Goal: Information Seeking & Learning: Learn about a topic

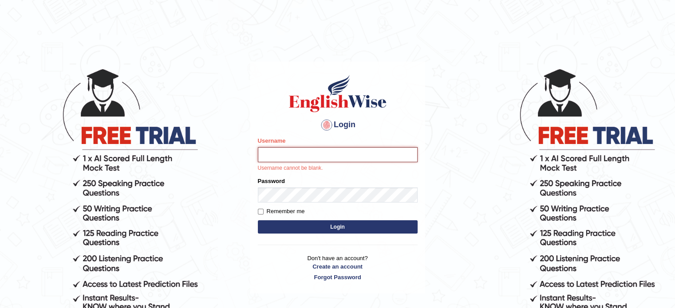
type input "hchadara"
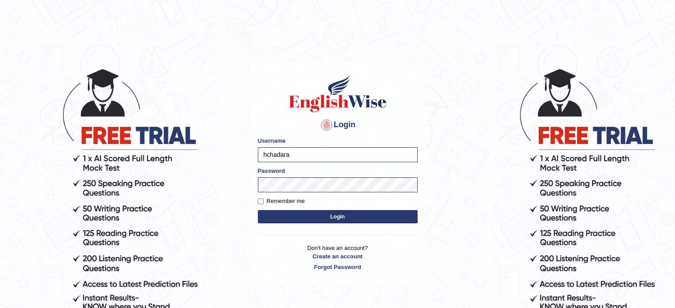
click at [333, 221] on button "Login" at bounding box center [338, 216] width 160 height 13
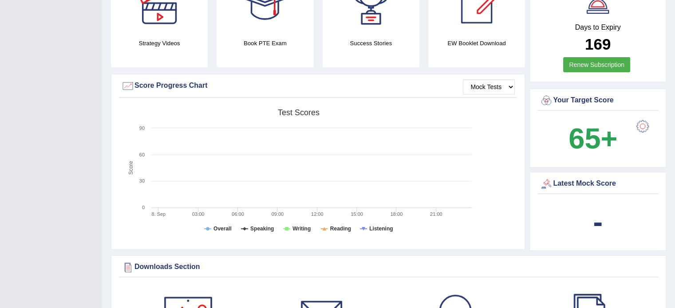
scroll to position [270, 0]
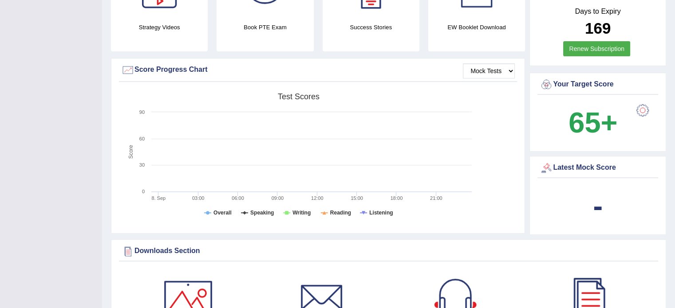
click at [325, 219] on rect at bounding box center [298, 158] width 355 height 138
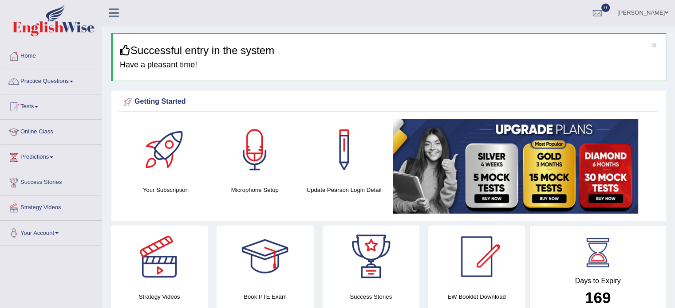
scroll to position [1, 0]
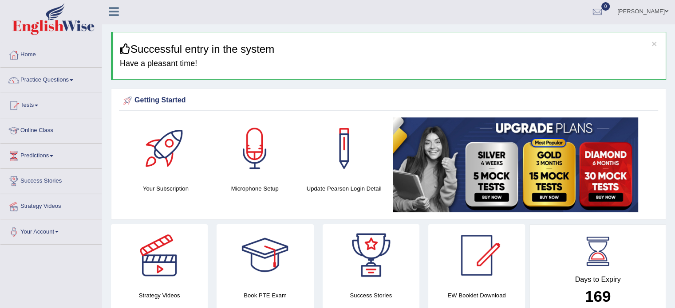
click at [47, 83] on link "Practice Questions" at bounding box center [50, 79] width 101 height 22
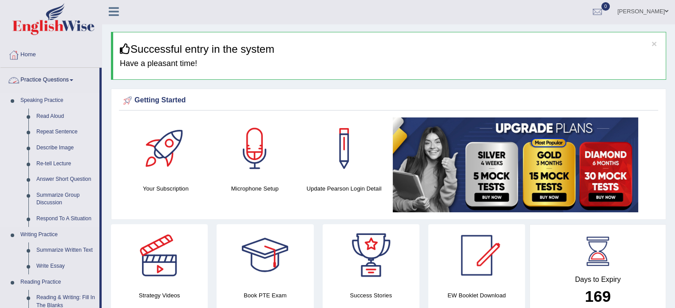
click at [36, 106] on link "Speaking Practice" at bounding box center [57, 101] width 83 height 16
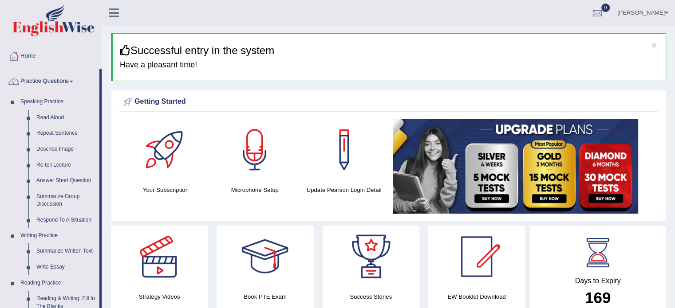
click at [39, 90] on link "Practice Questions" at bounding box center [49, 80] width 99 height 22
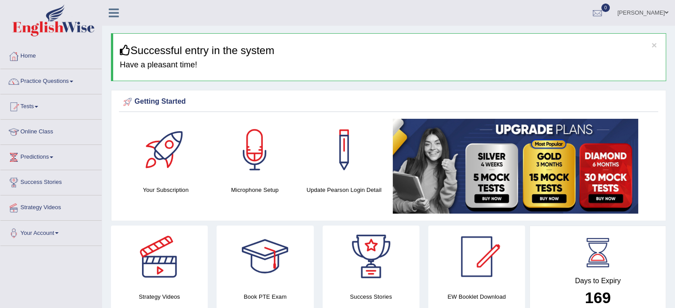
click at [37, 84] on link "Practice Questions" at bounding box center [50, 80] width 101 height 22
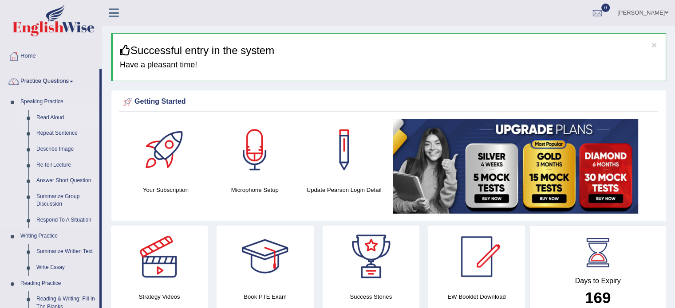
click at [47, 120] on link "Read Aloud" at bounding box center [65, 118] width 67 height 16
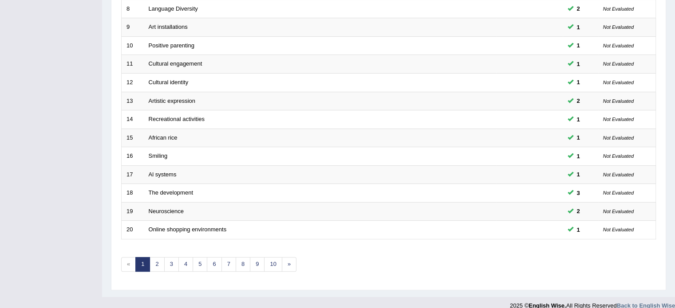
scroll to position [276, 0]
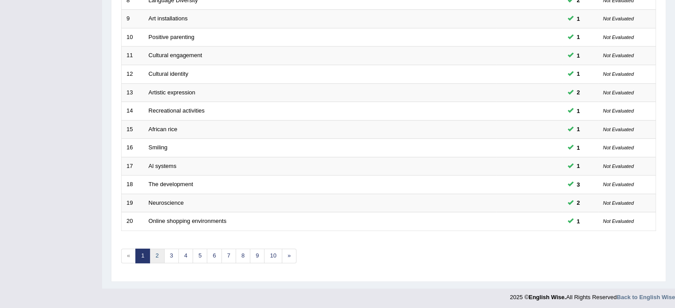
click at [160, 255] on link "2" at bounding box center [156, 256] width 15 height 15
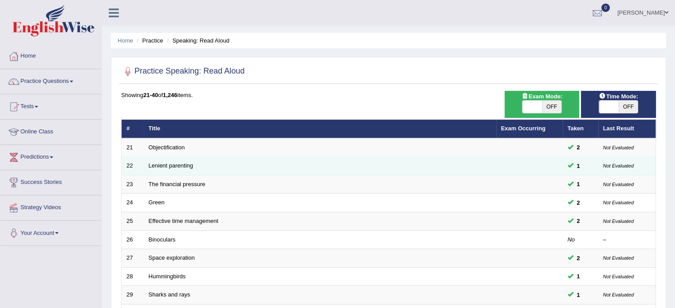
click at [648, 173] on td "Not Evaluated" at bounding box center [627, 166] width 58 height 19
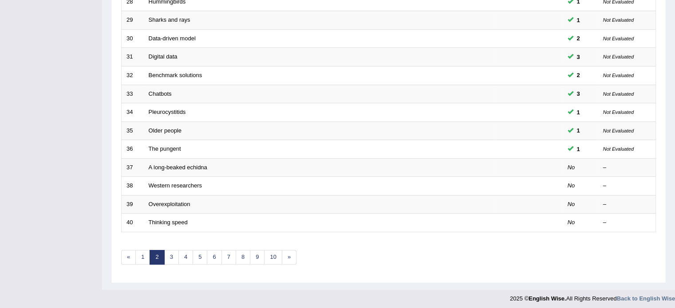
scroll to position [276, 0]
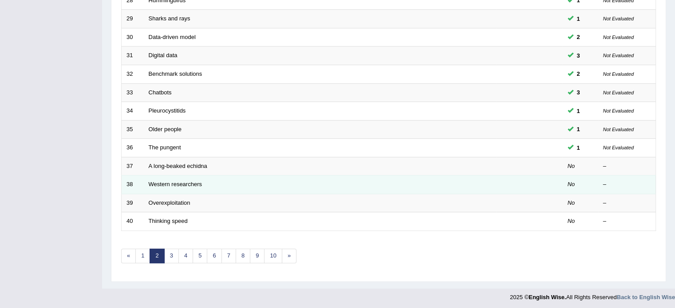
click at [636, 183] on div "–" at bounding box center [627, 185] width 48 height 8
click at [156, 176] on td "Western researchers" at bounding box center [320, 185] width 352 height 19
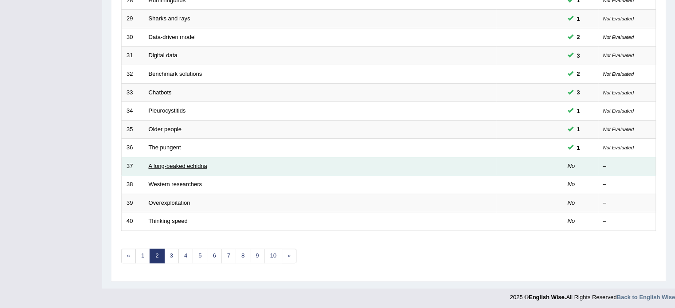
click at [185, 163] on link "A long-beaked echidna" at bounding box center [178, 166] width 59 height 7
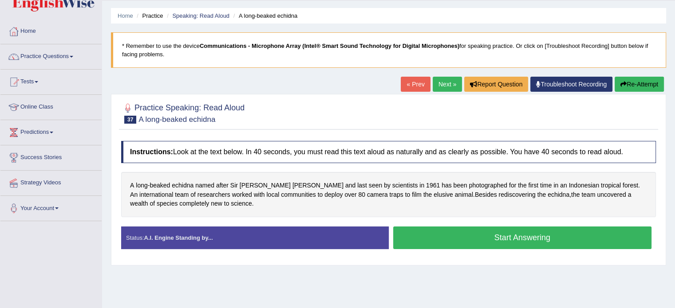
scroll to position [27, 0]
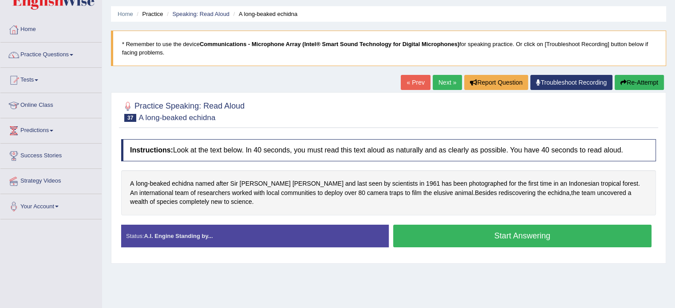
click at [608, 237] on button "Start Answering" at bounding box center [522, 236] width 259 height 23
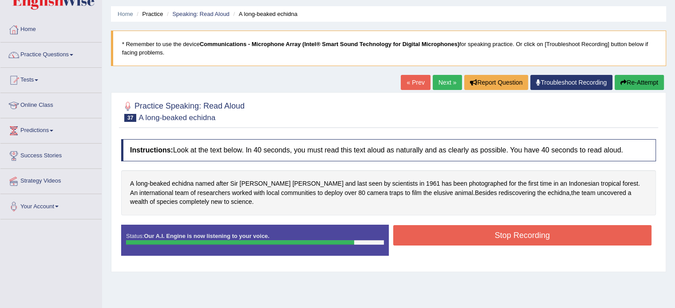
click at [499, 230] on button "Stop Recording" at bounding box center [522, 235] width 259 height 20
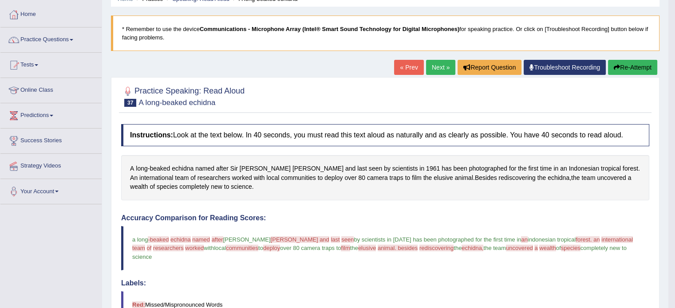
scroll to position [0, 0]
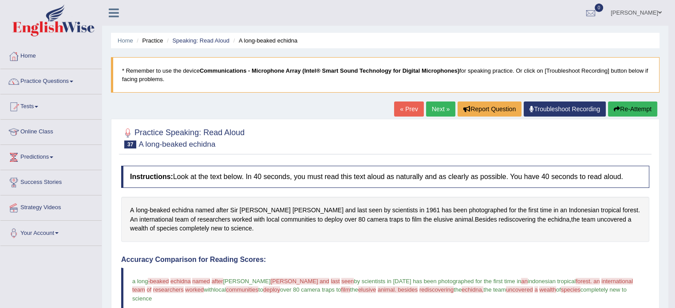
click at [432, 110] on link "Next »" at bounding box center [440, 109] width 29 height 15
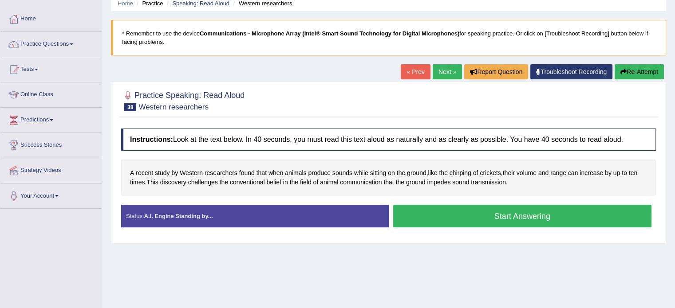
scroll to position [38, 0]
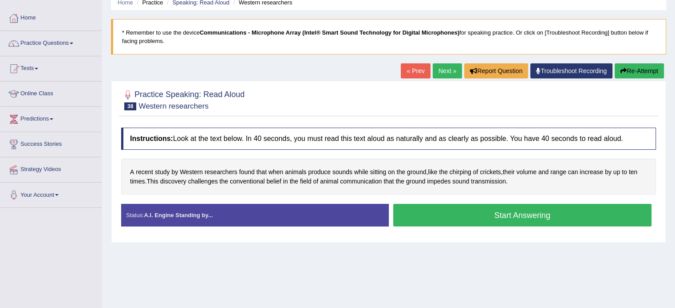
click at [585, 217] on button "Start Answering" at bounding box center [522, 215] width 259 height 23
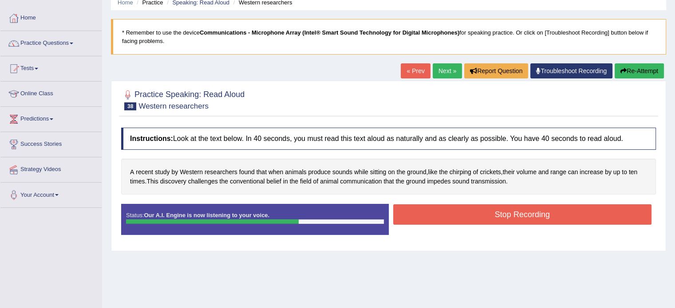
click at [579, 215] on button "Stop Recording" at bounding box center [522, 214] width 259 height 20
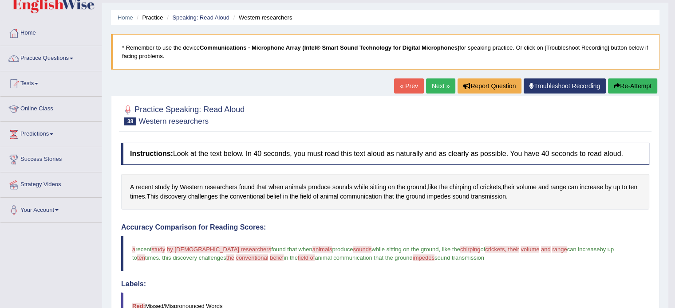
scroll to position [0, 0]
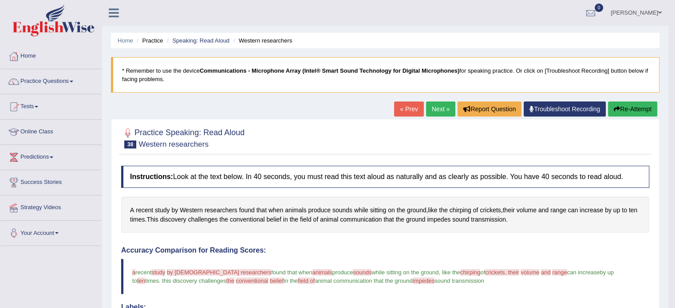
click at [32, 104] on link "Tests" at bounding box center [50, 105] width 101 height 22
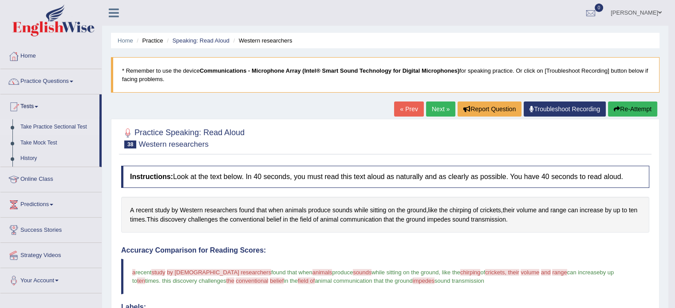
click at [47, 123] on link "Take Practice Sectional Test" at bounding box center [57, 127] width 83 height 16
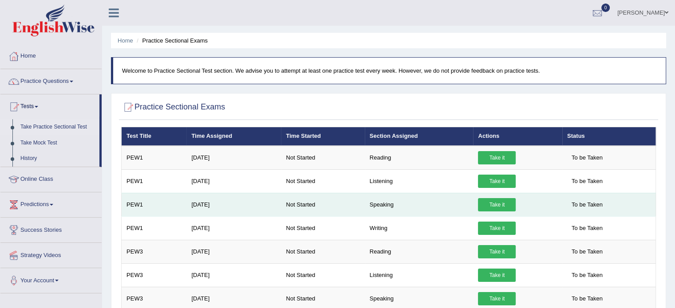
click at [498, 205] on link "Take it" at bounding box center [497, 204] width 38 height 13
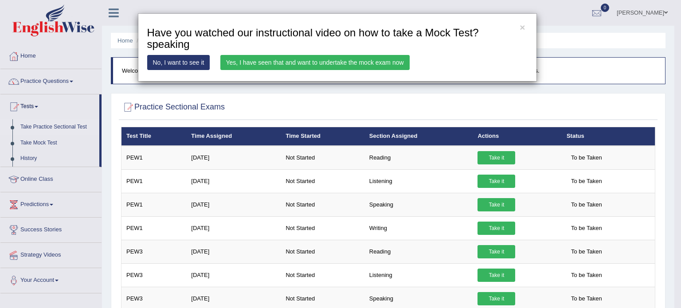
click at [281, 60] on link "Yes, I have seen that and want to undertake the mock exam now" at bounding box center [314, 62] width 189 height 15
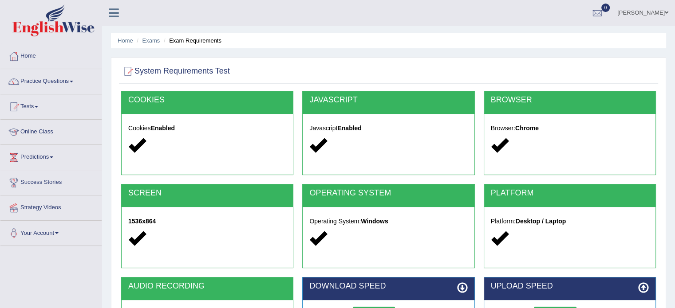
click at [218, 145] on div at bounding box center [207, 145] width 158 height 19
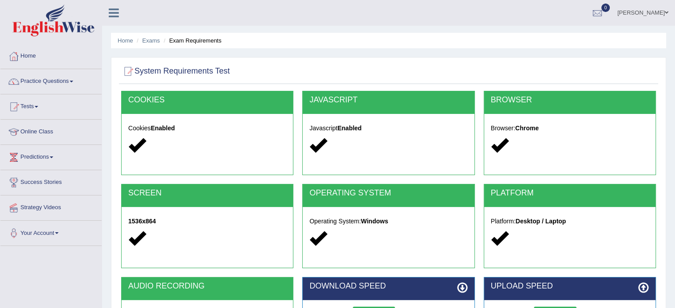
click at [433, 154] on div at bounding box center [388, 145] width 158 height 19
click at [521, 137] on div at bounding box center [570, 145] width 158 height 19
click at [428, 222] on h5 "Operating System: Windows" at bounding box center [388, 221] width 158 height 7
click at [540, 232] on div at bounding box center [570, 238] width 158 height 19
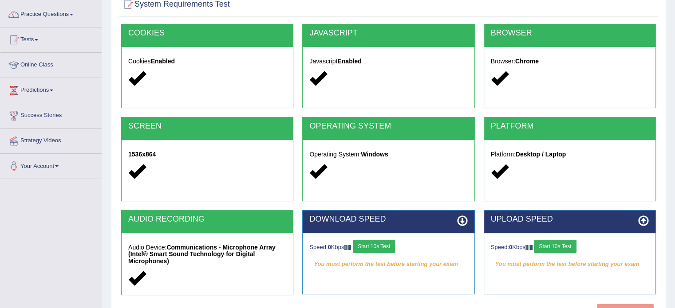
scroll to position [157, 0]
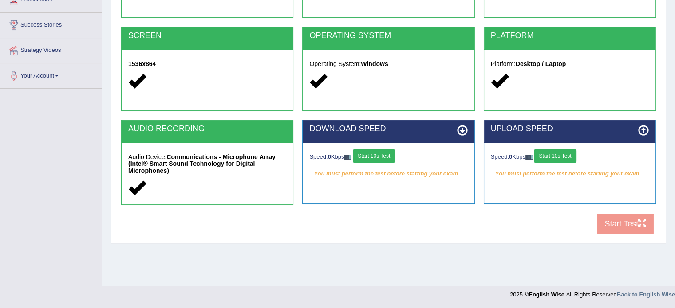
click at [625, 201] on div "UPLOAD SPEED Speed: 0 Kbps Start 10s Test You must perform the test before star…" at bounding box center [569, 162] width 172 height 84
click at [546, 154] on button "Start 10s Test" at bounding box center [555, 155] width 42 height 13
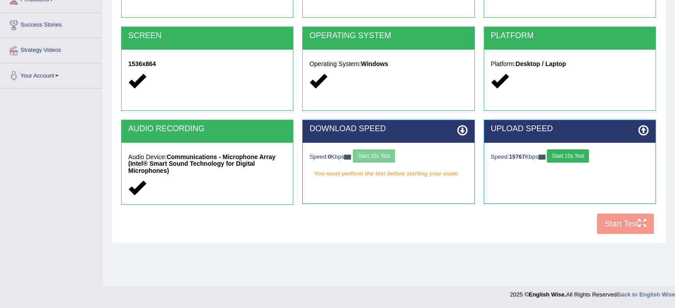
click at [388, 155] on div "Speed: 0 Kbps Start 10s Test" at bounding box center [388, 157] width 158 height 16
click at [588, 160] on button "Start 10s Test" at bounding box center [567, 155] width 42 height 13
click at [578, 157] on button "Start 10s Test" at bounding box center [567, 155] width 42 height 13
click at [621, 218] on div "COOKIES Cookies Enabled JAVASCRIPT Javascript Enabled BROWSER Browser: Chrome S…" at bounding box center [388, 86] width 539 height 306
click at [422, 162] on div "Speed: 0 Kbps Start 10s Test" at bounding box center [388, 157] width 158 height 16
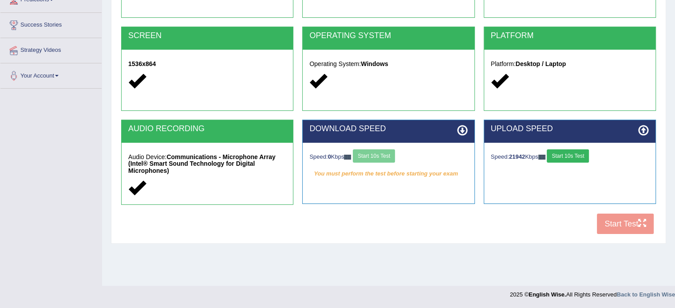
click at [569, 161] on button "Start 10s Test" at bounding box center [567, 155] width 42 height 13
click at [377, 157] on button "Start 10s Test" at bounding box center [374, 155] width 42 height 13
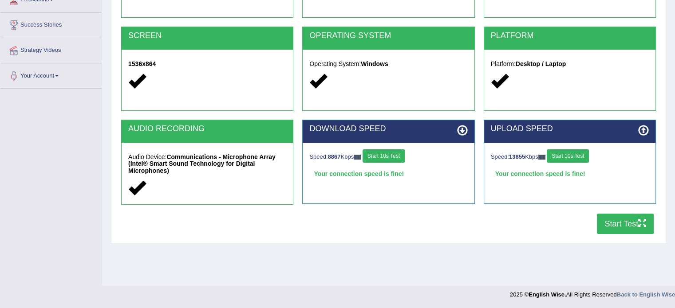
click at [633, 225] on button "Start Test" at bounding box center [625, 224] width 57 height 20
